Goal: Transaction & Acquisition: Purchase product/service

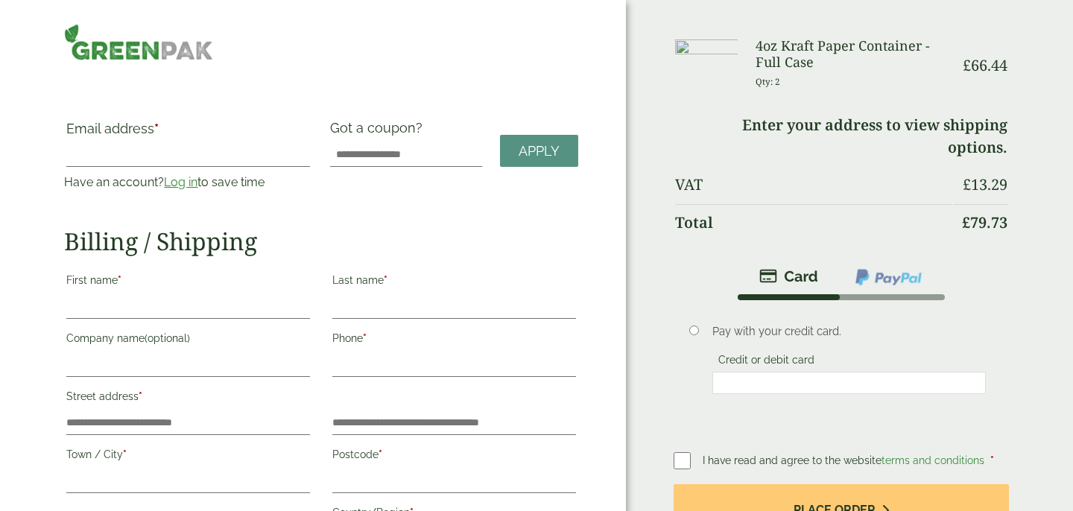
scroll to position [86, 0]
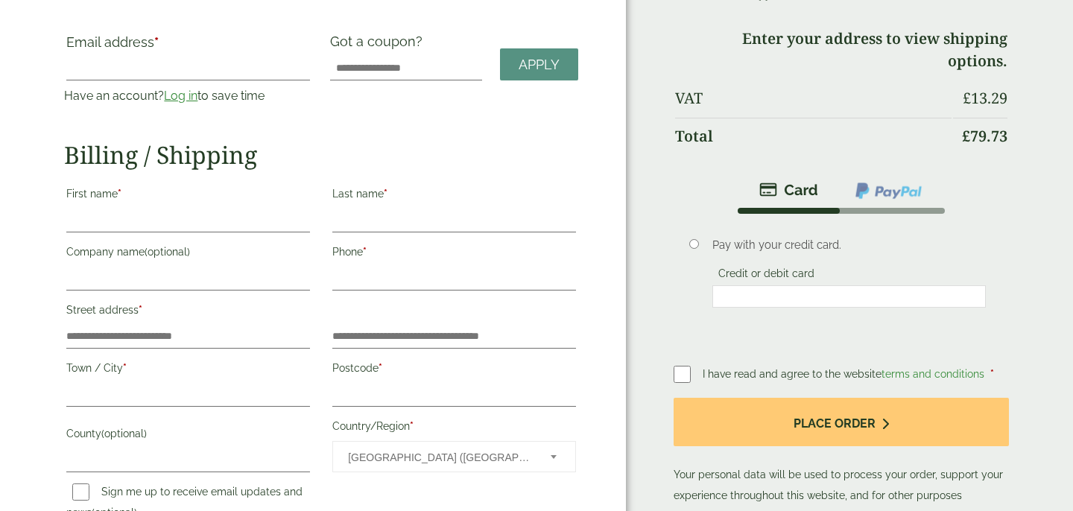
click at [174, 95] on link "Log in" at bounding box center [181, 96] width 34 height 14
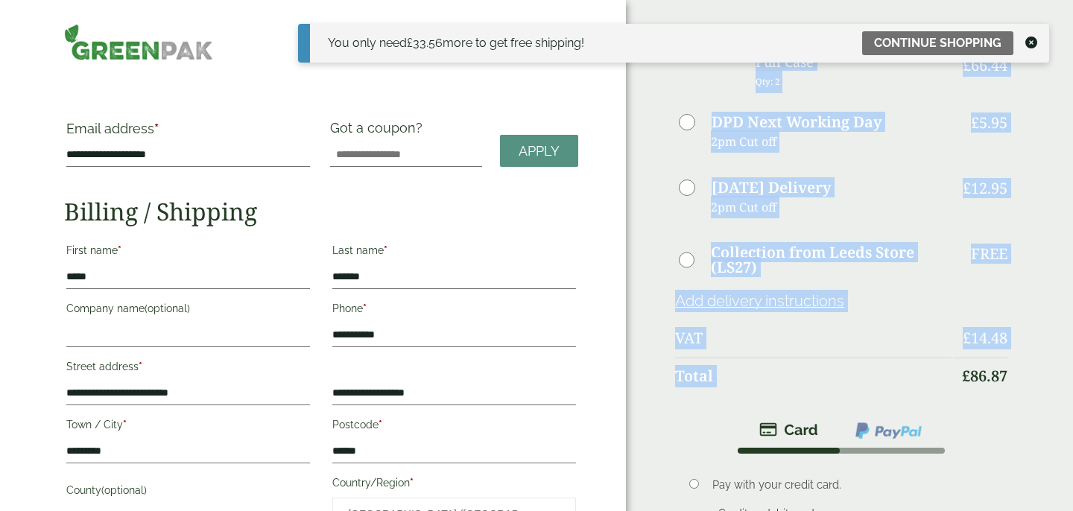
drag, startPoint x: 960, startPoint y: 378, endPoint x: 1012, endPoint y: 378, distance: 52.2
click at [1012, 378] on div "Order Summary Item Ammount 4oz Kraft Paper Container - Full Case Qty: 2 £ 66.44…" at bounding box center [849, 436] width 447 height 873
copy table "Item Ammount 4oz Kraft Paper Container - Full Case Qty: 2 £ 66.44 DPD Next Work…"
